Goal: Transaction & Acquisition: Download file/media

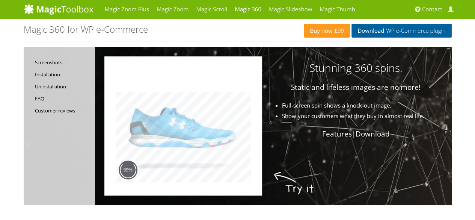
click at [395, 33] on span "WP e-Commerce plugin" at bounding box center [414, 31] width 61 height 6
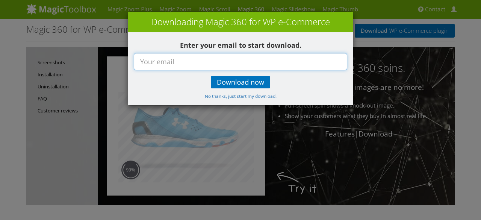
click at [284, 64] on input "text" at bounding box center [240, 61] width 213 height 17
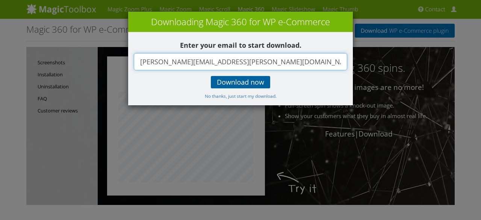
type input "adarsh.patel@firstwireapp.com"
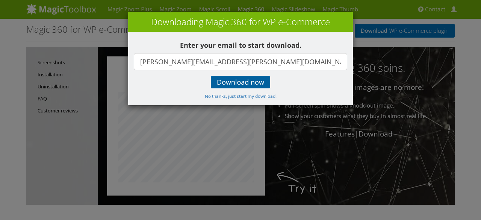
click at [238, 80] on span "Download now" at bounding box center [240, 82] width 47 height 6
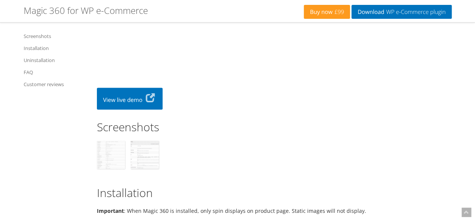
scroll to position [601, 0]
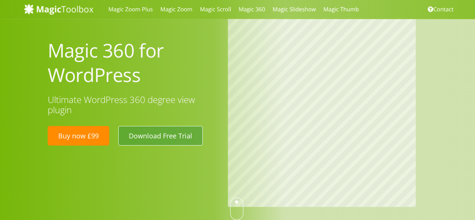
click at [165, 139] on link "Download Free Trial" at bounding box center [160, 136] width 84 height 20
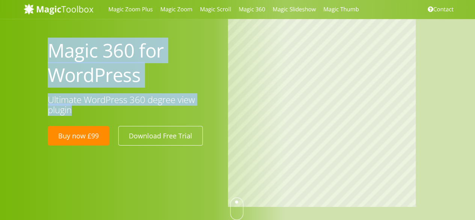
drag, startPoint x: 39, startPoint y: 102, endPoint x: 105, endPoint y: 115, distance: 67.8
click at [105, 115] on div "Magic 360 for WordPress Ultimate WordPress 360 degree view plugin Buy now £99 D…" at bounding box center [237, 113] width 475 height 227
click at [277, 0] on html "Magic Zoom Plus Magic Zoom Magic Scroll Magic 360 Magic Slideshow Contact" at bounding box center [237, 110] width 475 height 220
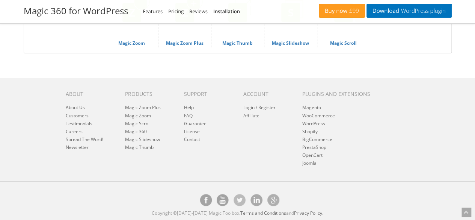
scroll to position [3124, 0]
click at [313, 122] on link "WordPress" at bounding box center [313, 123] width 23 height 6
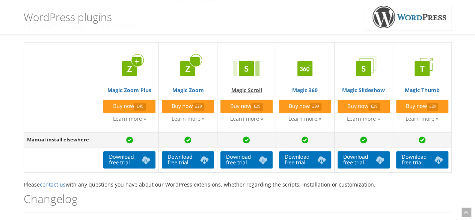
scroll to position [300, 0]
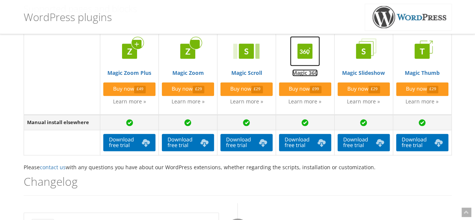
click at [309, 72] on link "Magic 360" at bounding box center [305, 56] width 52 height 40
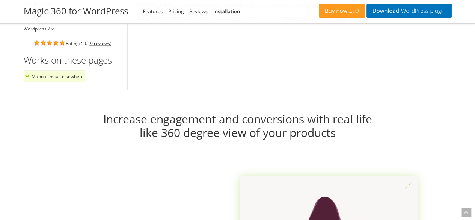
scroll to position [517, 0]
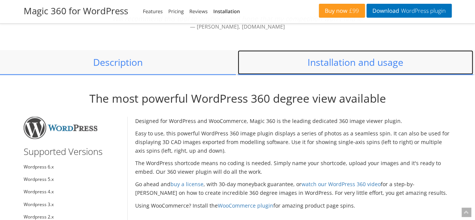
click at [356, 71] on link "Installation and usage" at bounding box center [356, 62] width 236 height 25
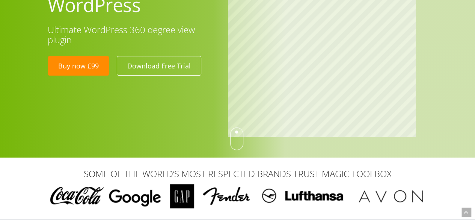
scroll to position [0, 0]
